Goal: Task Accomplishment & Management: Manage account settings

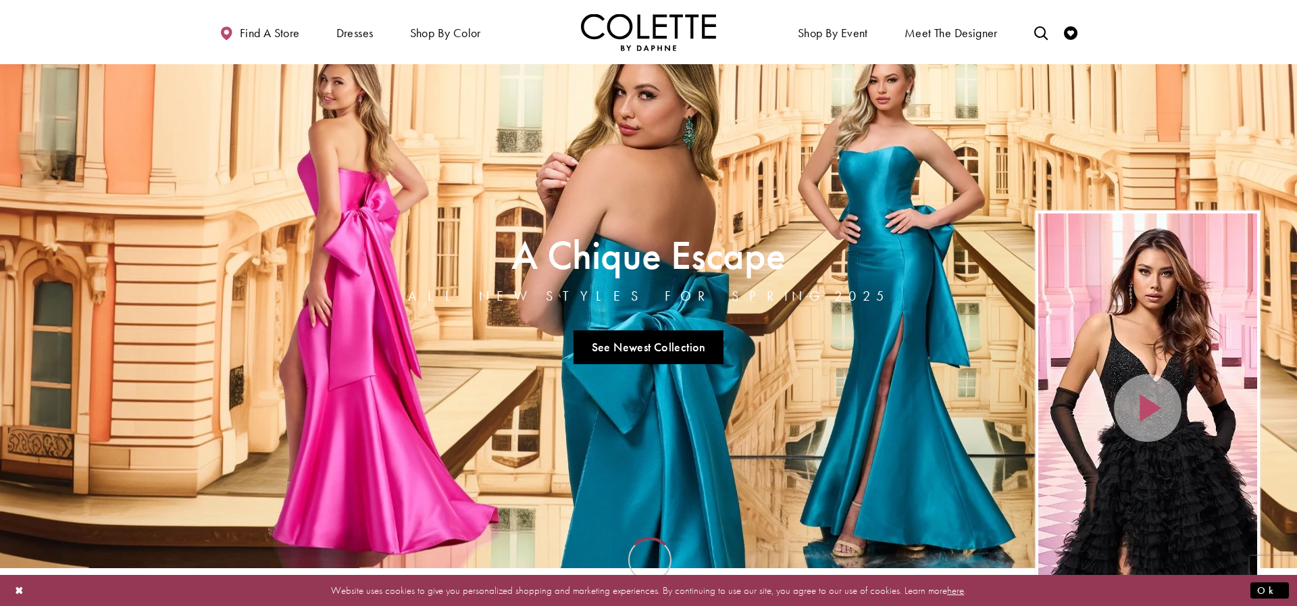
scroll to position [29, 0]
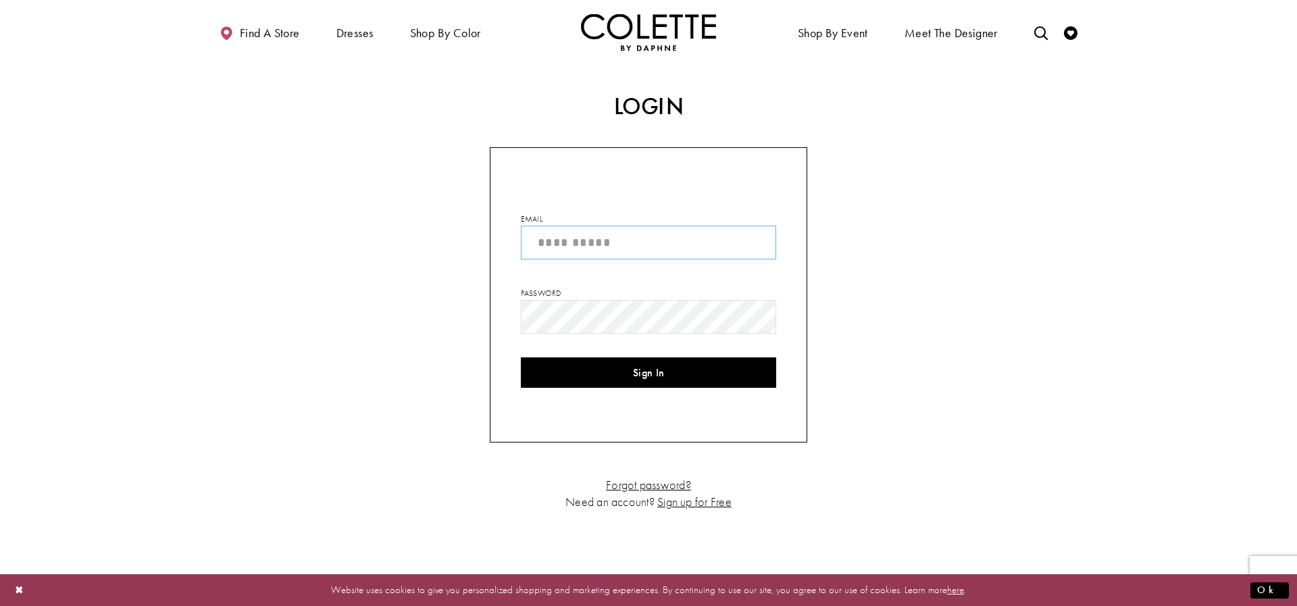
drag, startPoint x: 592, startPoint y: 234, endPoint x: 578, endPoint y: 236, distance: 14.4
click at [592, 234] on input "Email" at bounding box center [648, 243] width 255 height 34
click at [285, 113] on div "Login" at bounding box center [648, 106] width 811 height 55
click at [322, 188] on div "Email Password Sign In Forgot password? Need an account? Sign up for Free" at bounding box center [648, 345] width 1297 height 396
click at [564, 241] on input "Email" at bounding box center [648, 243] width 255 height 34
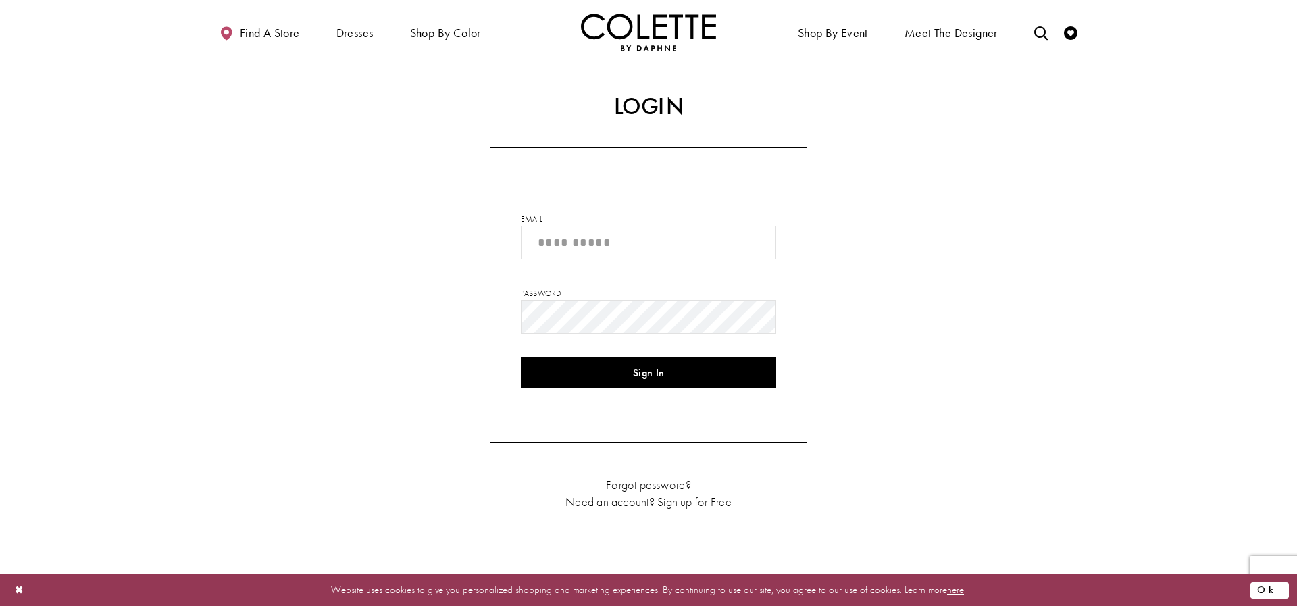
click at [1270, 592] on button "Ok" at bounding box center [1269, 590] width 39 height 17
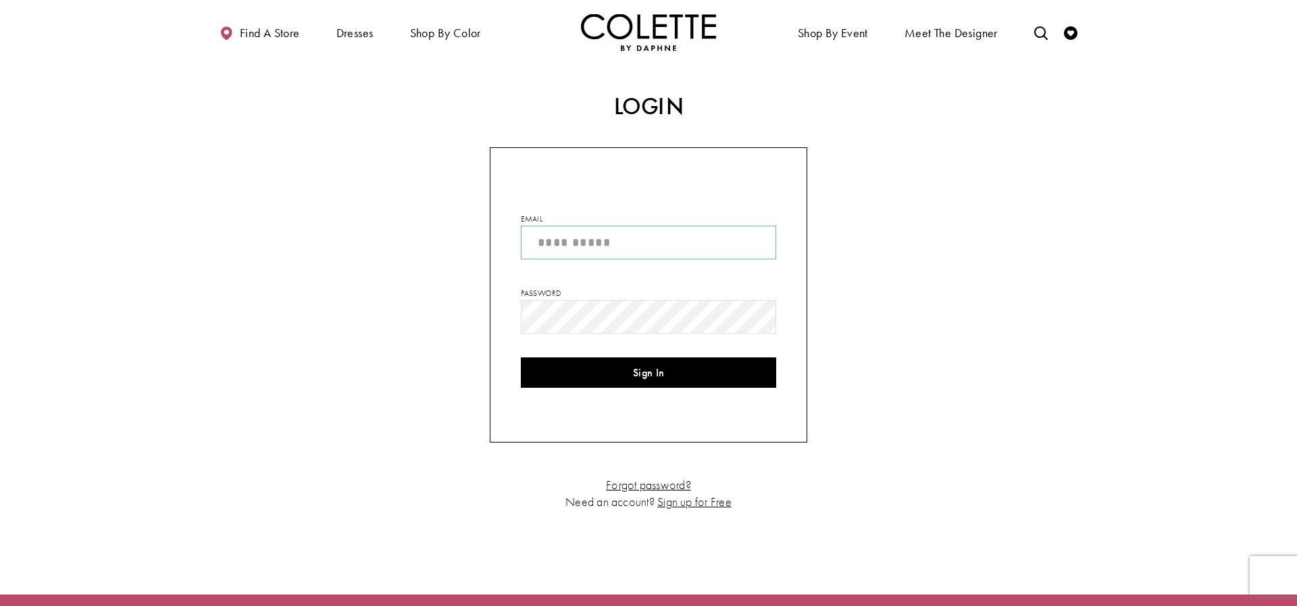
click at [639, 240] on input "Email" at bounding box center [648, 243] width 255 height 34
